Goal: Navigation & Orientation: Find specific page/section

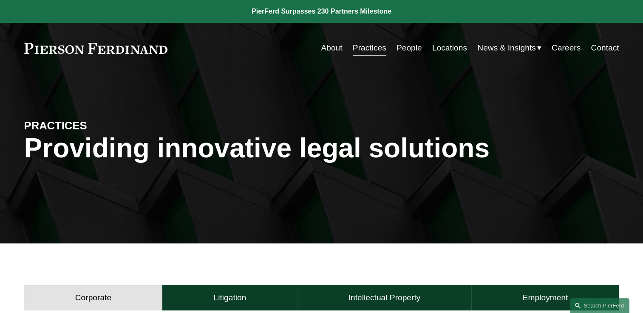
click at [403, 50] on link "People" at bounding box center [408, 48] width 25 height 16
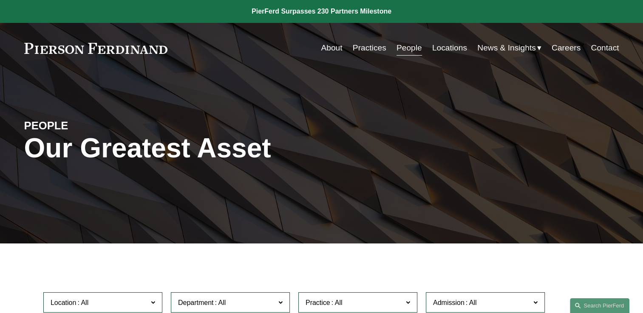
drag, startPoint x: 368, startPoint y: 48, endPoint x: 356, endPoint y: 45, distance: 12.8
click at [356, 45] on link "Practices" at bounding box center [369, 48] width 34 height 16
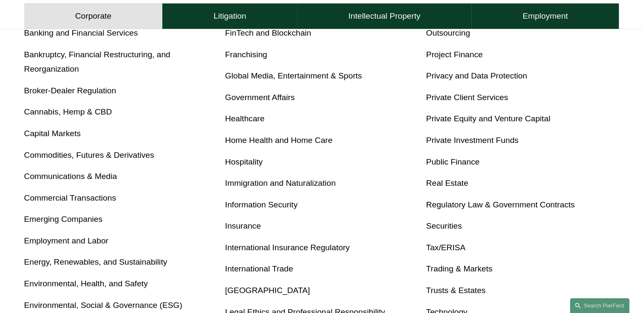
scroll to position [391, 0]
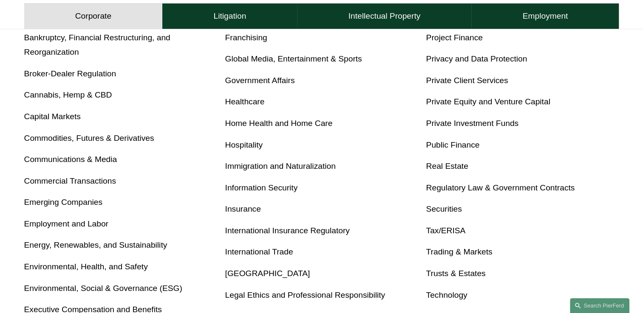
click at [594, 244] on div "Antitrust Banking and Financial Services Bankruptcy, Financial Restructuring, a…" at bounding box center [321, 156] width 595 height 337
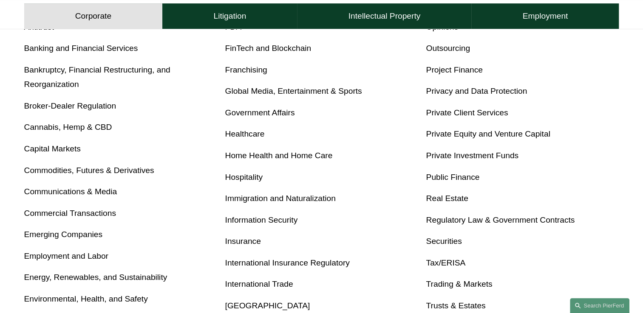
scroll to position [357, 0]
